Goal: Task Accomplishment & Management: Manage account settings

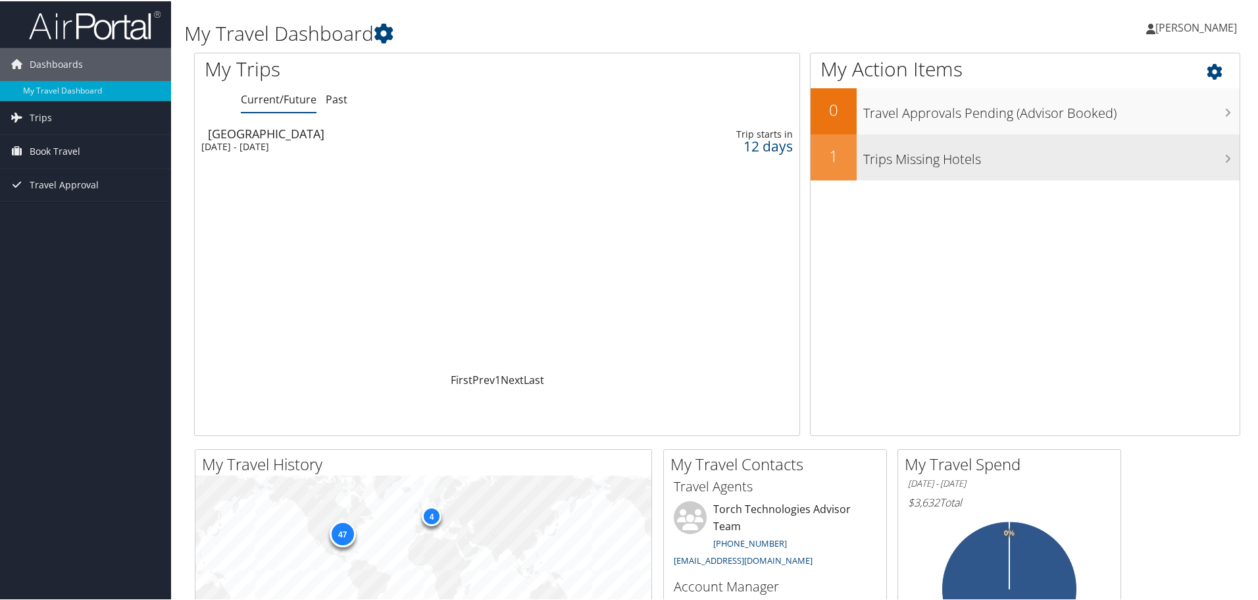
click at [1225, 157] on icon at bounding box center [1228, 157] width 7 height 11
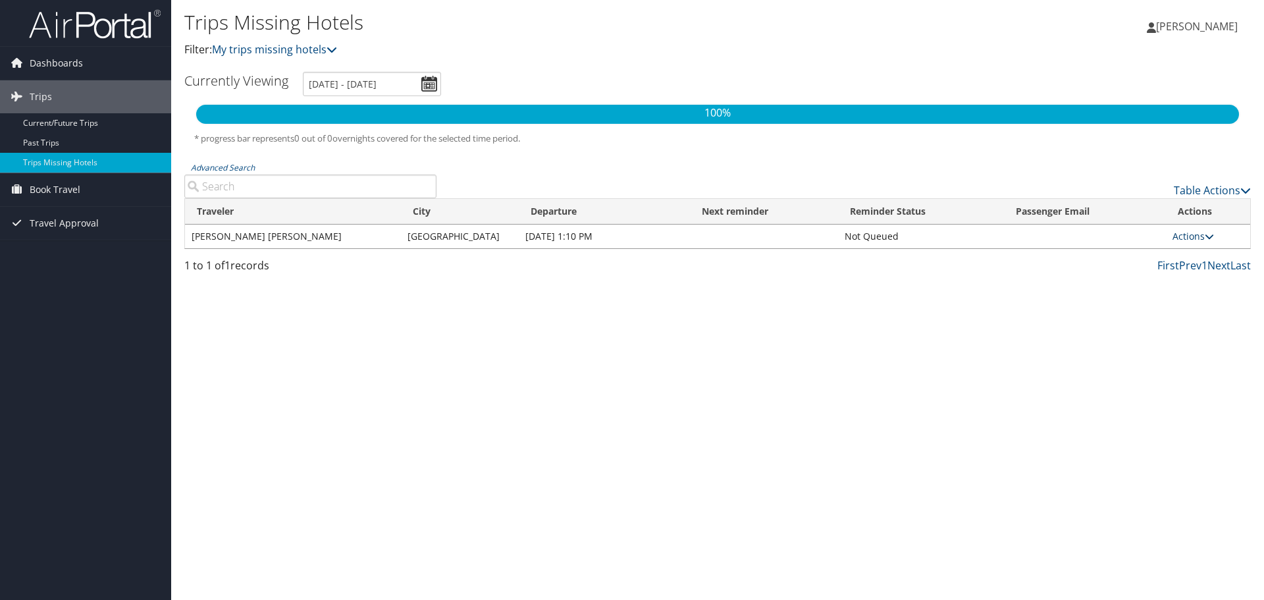
click at [1207, 235] on icon at bounding box center [1208, 236] width 9 height 9
click at [1172, 276] on link "View Itinerary" at bounding box center [1161, 278] width 91 height 22
click at [1169, 26] on span "[PERSON_NAME]" at bounding box center [1197, 26] width 82 height 14
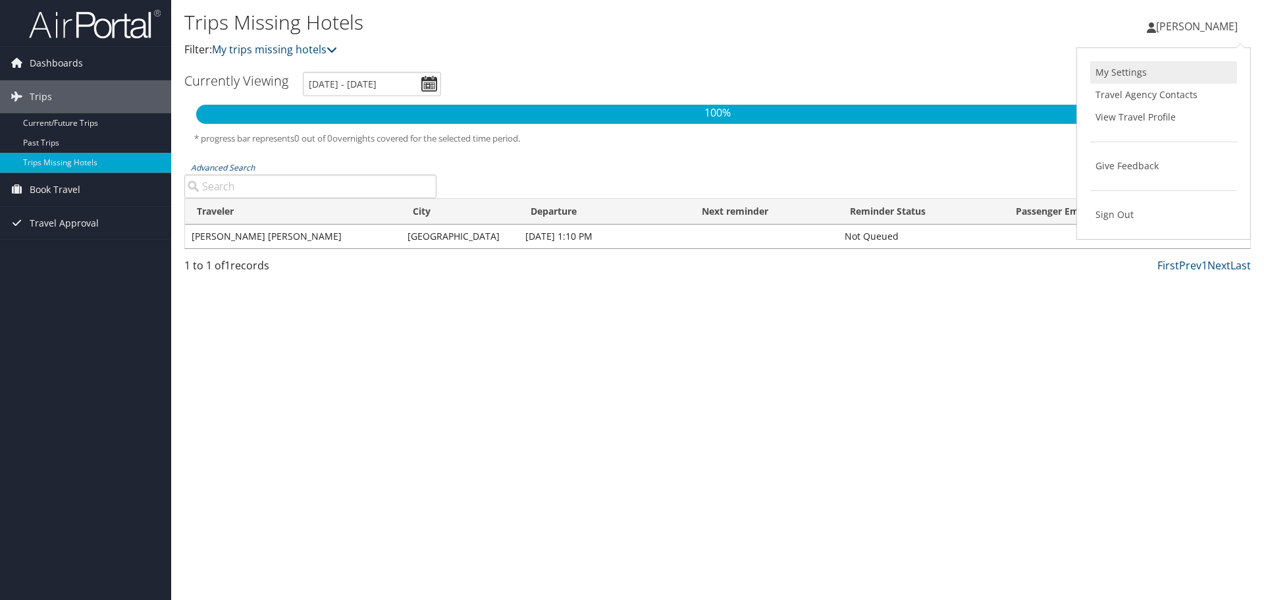
click at [1129, 74] on link "My Settings" at bounding box center [1163, 72] width 147 height 22
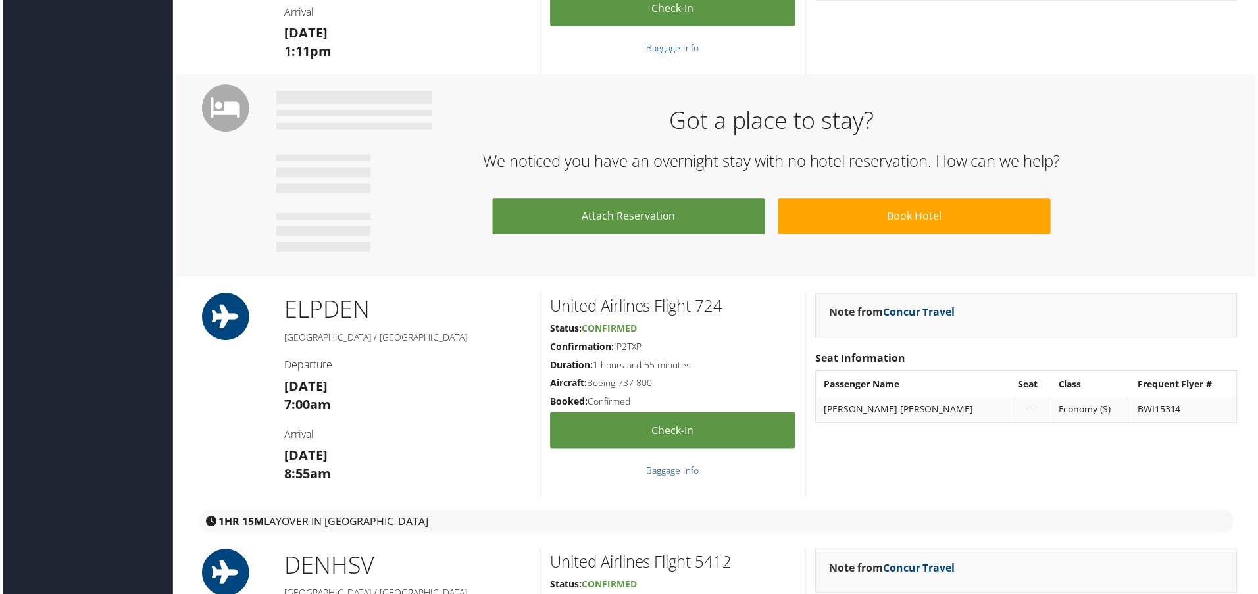
scroll to position [546, 0]
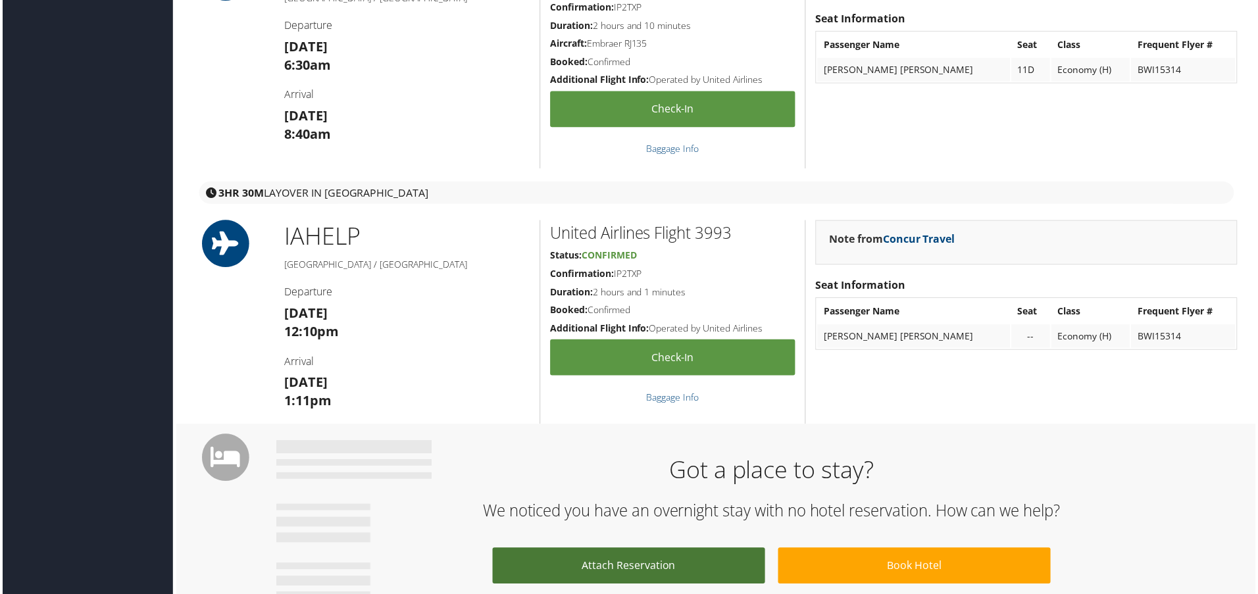
click at [631, 563] on link "Attach Reservation" at bounding box center [629, 568] width 274 height 36
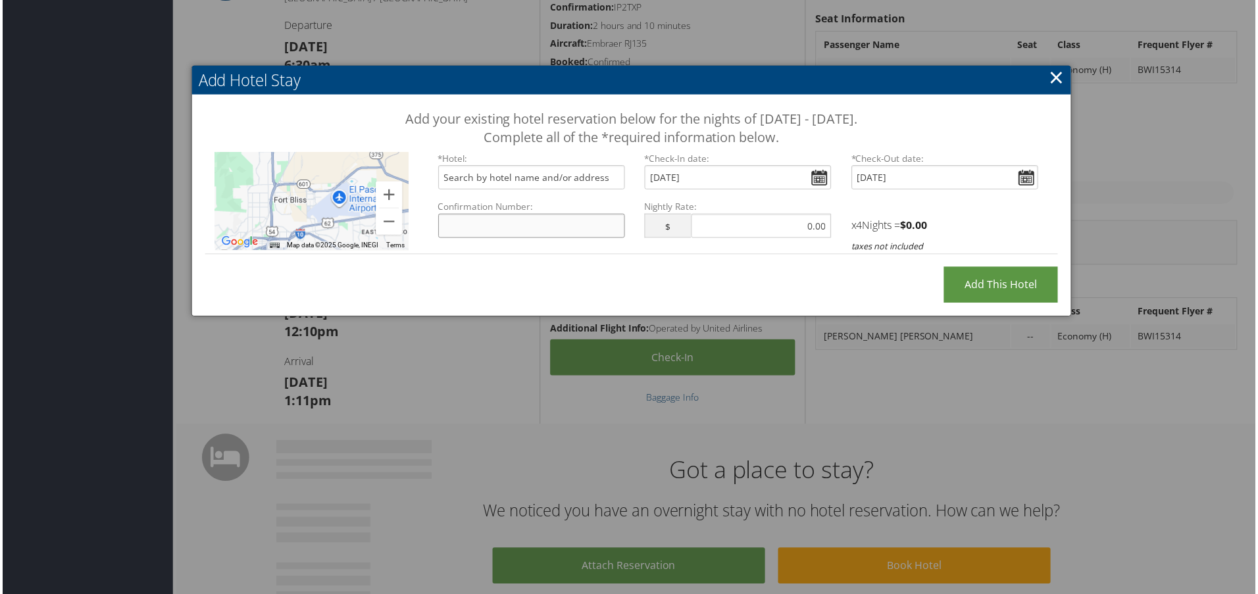
click at [505, 222] on input "Confirmation Number:" at bounding box center [532, 227] width 188 height 24
type input "54149238"
click at [793, 226] on input "text" at bounding box center [762, 227] width 141 height 24
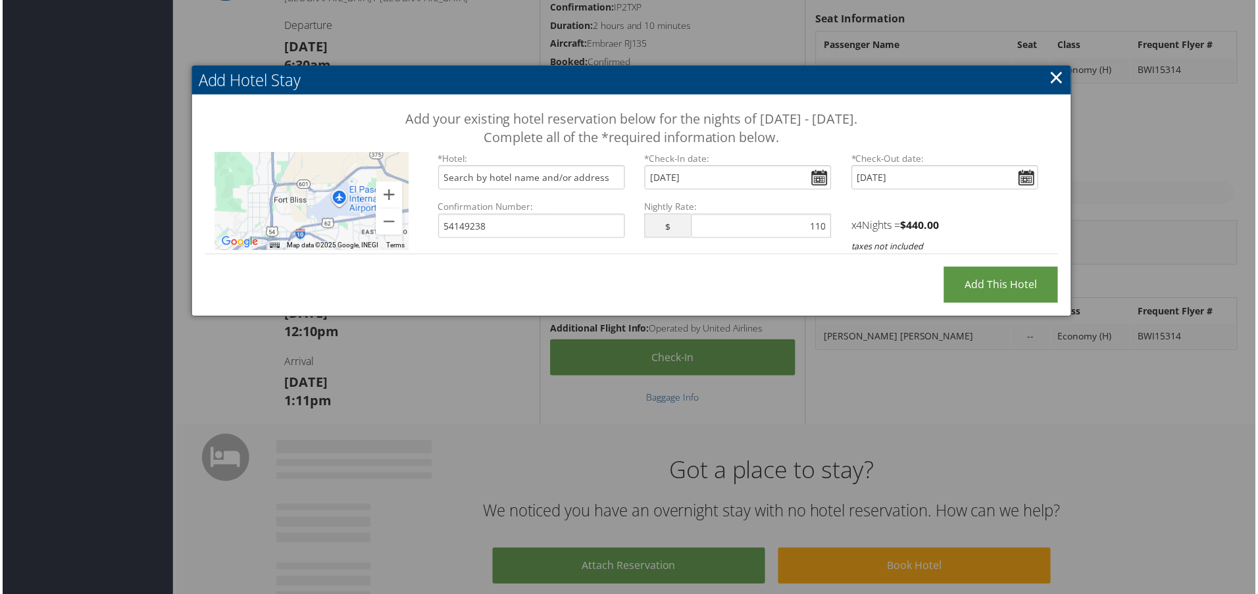
type input "110.00"
click at [867, 283] on div "Add Hotel Stay Add your existing hotel reservation below for the nights of Octo…" at bounding box center [632, 192] width 885 height 252
drag, startPoint x: 986, startPoint y: 281, endPoint x: 819, endPoint y: 280, distance: 167.2
click at [819, 280] on div "Add your existing hotel reservation below for the nights of October 20 - Octobe…" at bounding box center [631, 188] width 883 height 186
click at [457, 179] on input "text" at bounding box center [532, 178] width 188 height 24
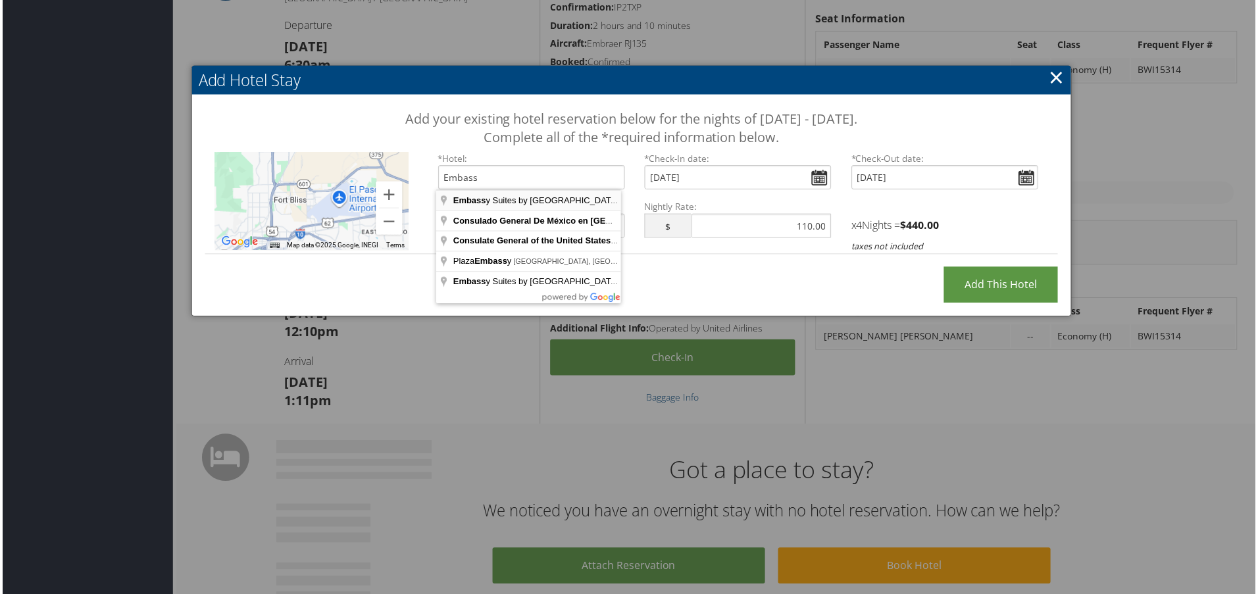
type input "Embassy Suites by Hilton El Paso, Gateway Boulevard East, El Paso, TX, USA"
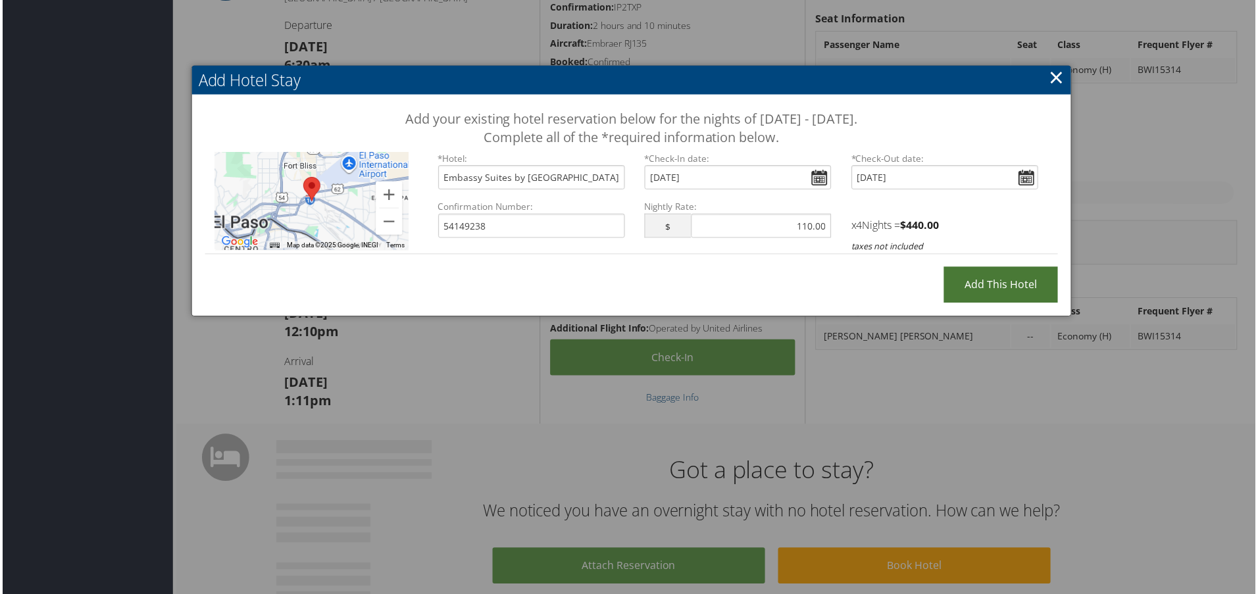
click at [1002, 286] on input "Add this Hotel" at bounding box center [1003, 286] width 115 height 36
type input "Processing..."
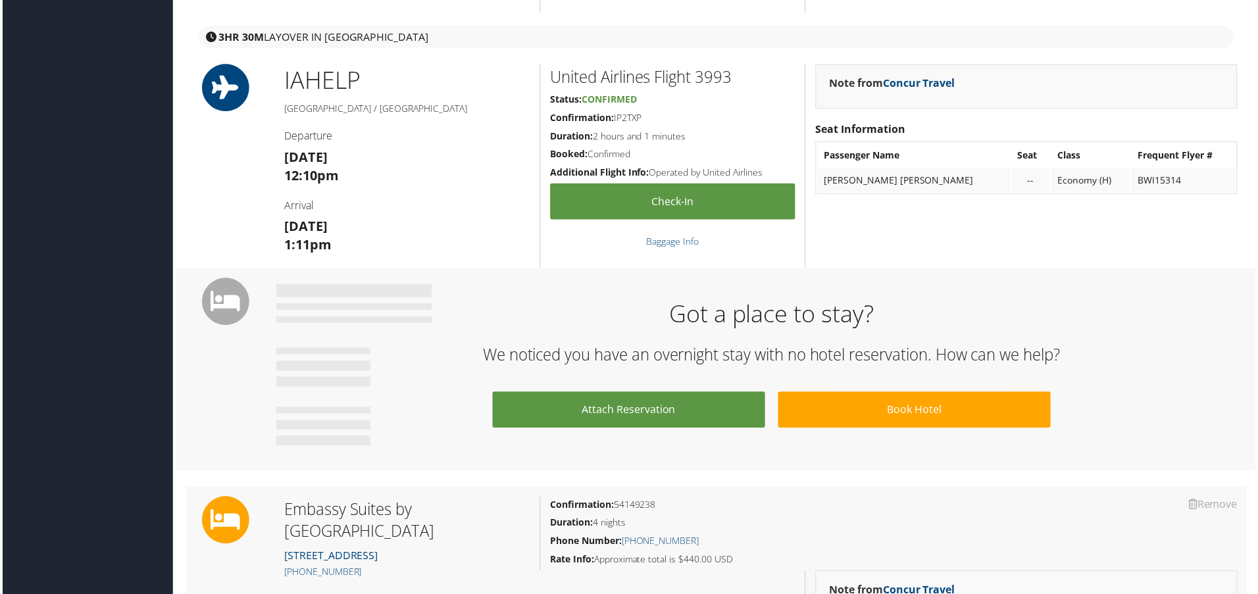
scroll to position [1053, 0]
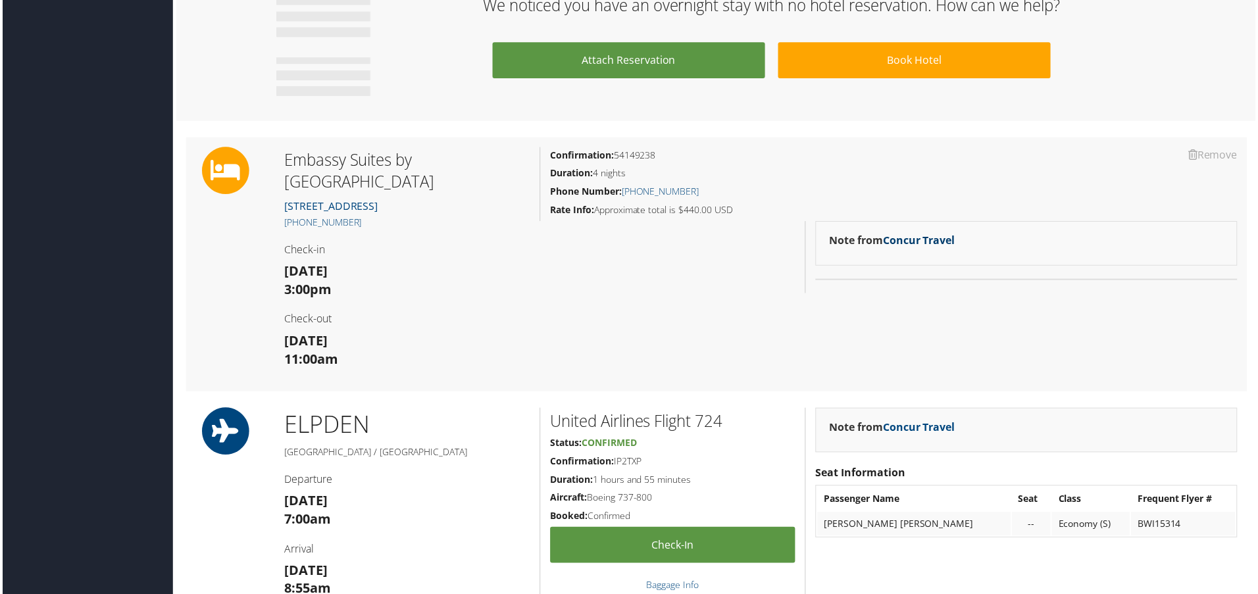
click at [936, 243] on link "Concur Travel" at bounding box center [921, 241] width 72 height 14
click at [850, 298] on div "Remove Remove Embassy Suites by Hilton El Paso 6100 Gtwy Blvd E (915) 779-6222 …" at bounding box center [717, 265] width 1066 height 255
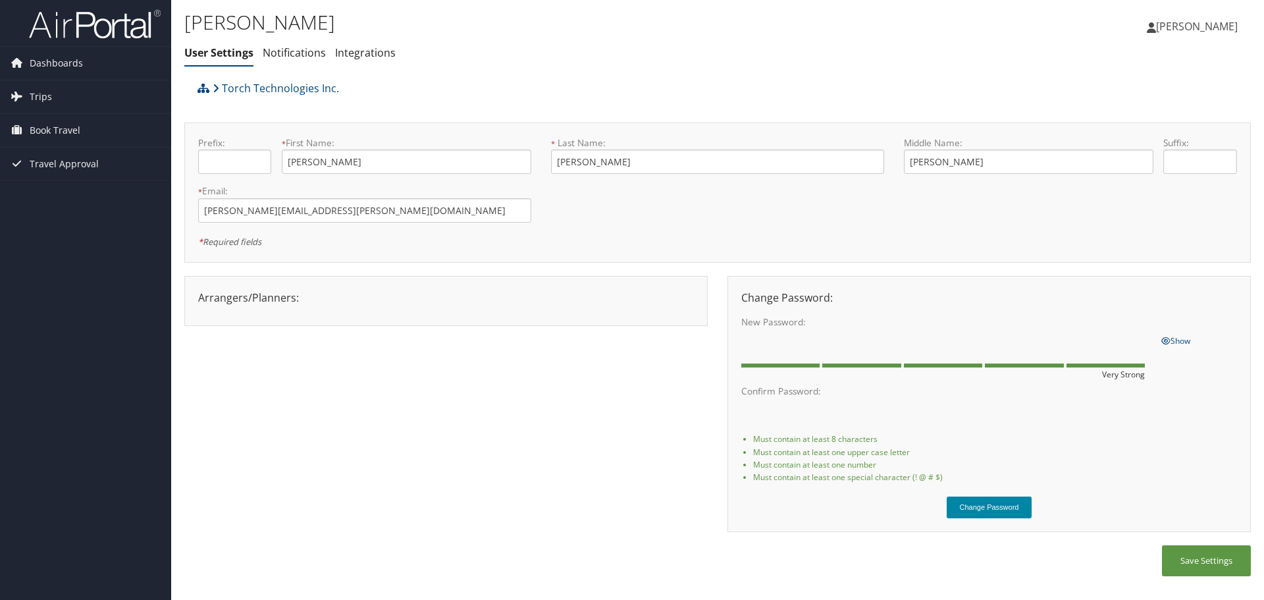
click at [991, 502] on button "Change Password" at bounding box center [989, 507] width 86 height 22
